Goal: Information Seeking & Learning: Learn about a topic

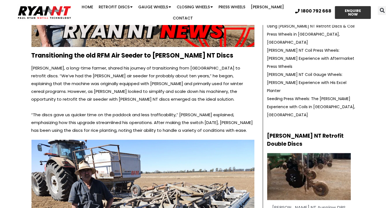
scroll to position [216, 0]
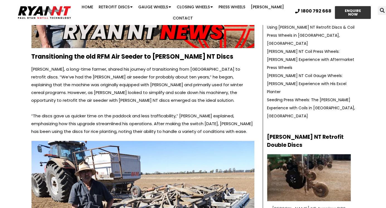
click at [308, 155] on img at bounding box center [309, 178] width 84 height 47
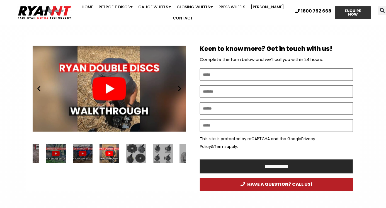
scroll to position [287, 0]
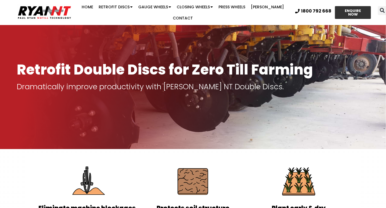
scroll to position [0, 0]
